Goal: Find specific page/section

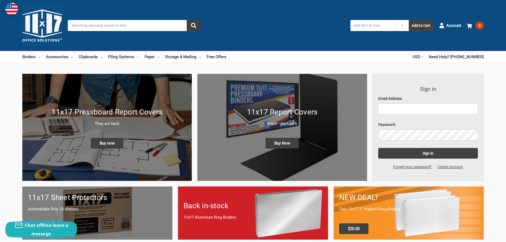
click at [129, 27] on input "Search" at bounding box center [134, 25] width 133 height 11
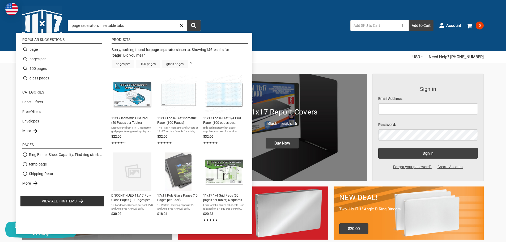
type input "page"
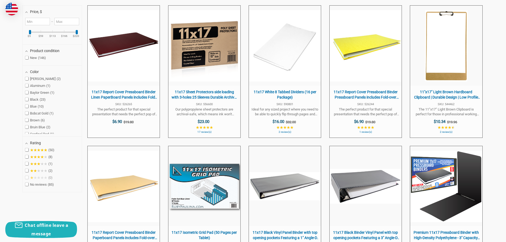
scroll to position [213, 0]
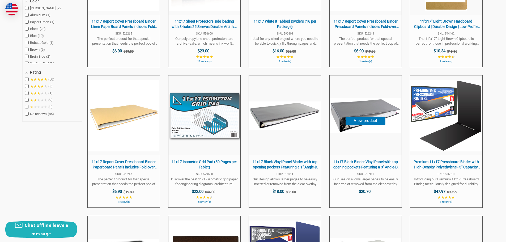
click at [347, 132] on img at bounding box center [366, 115] width 72 height 35
